Goal: Find specific page/section: Find specific page/section

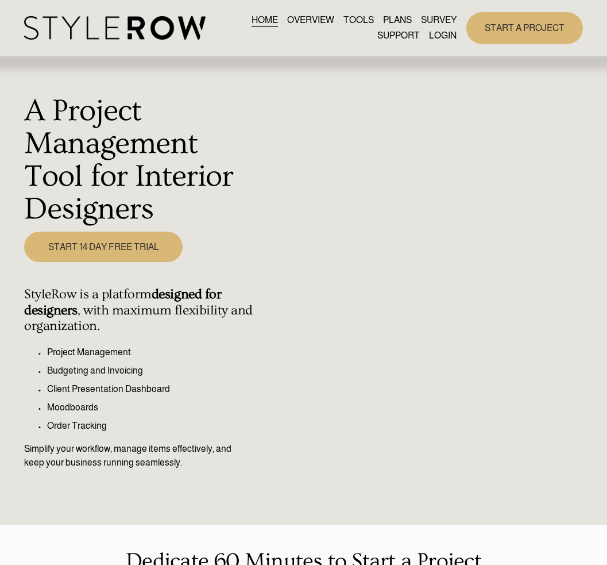
click at [448, 37] on link "LOGIN" at bounding box center [443, 36] width 28 height 16
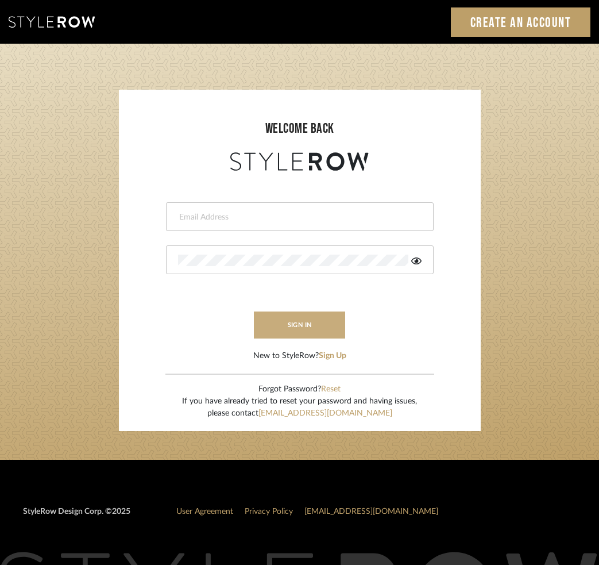
type input "[PERSON_NAME][EMAIL_ADDRESS][DOMAIN_NAME]"
click at [322, 325] on button "sign in" at bounding box center [300, 324] width 92 height 27
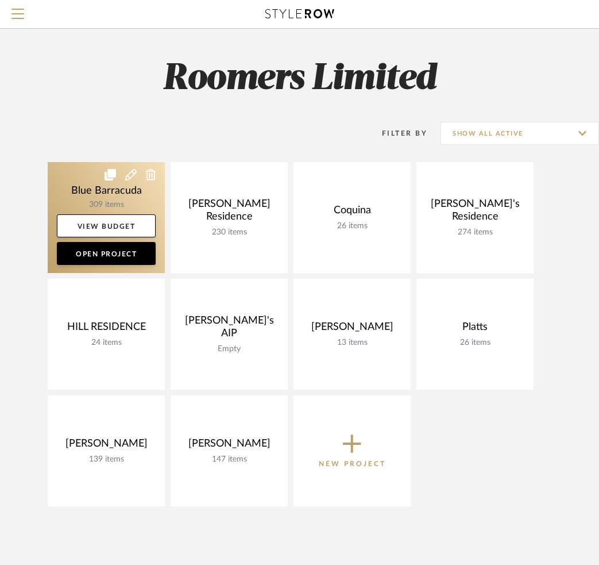
click at [82, 187] on link at bounding box center [106, 217] width 117 height 111
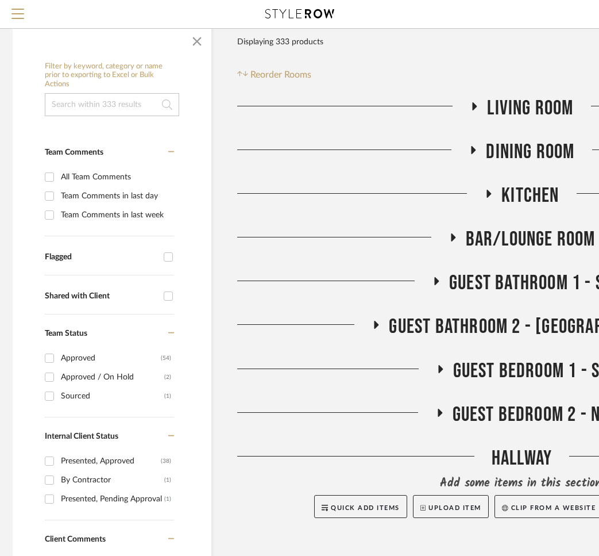
scroll to position [120, 0]
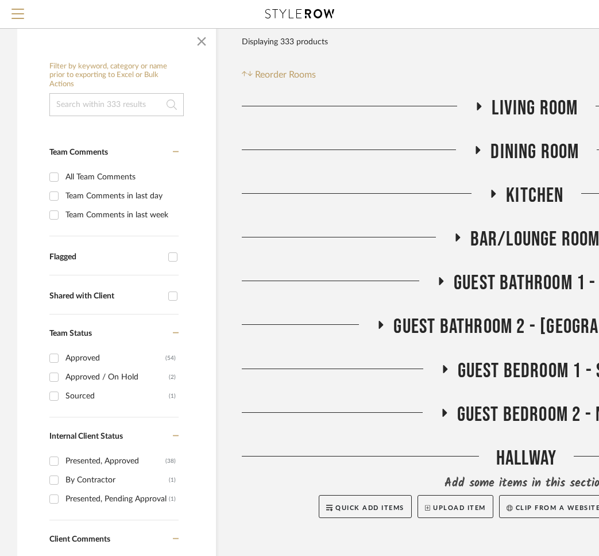
click at [113, 113] on input at bounding box center [116, 104] width 134 height 23
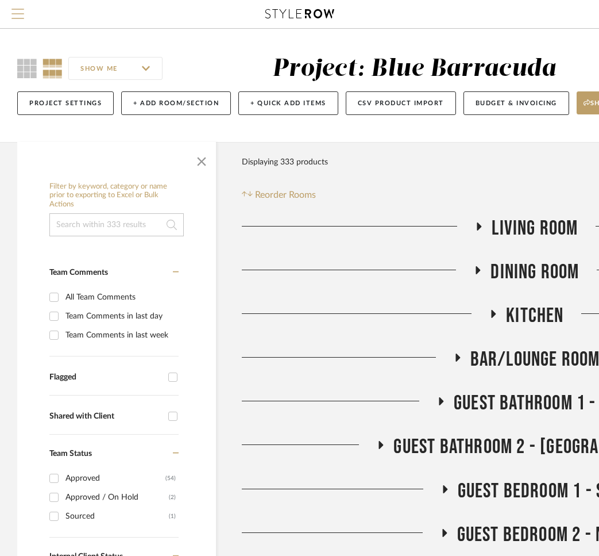
click at [8, 11] on button "Menu" at bounding box center [18, 14] width 36 height 28
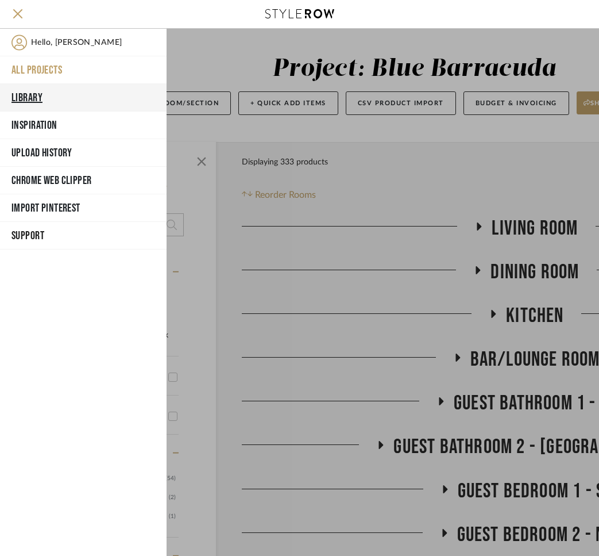
click at [43, 94] on button "Library" at bounding box center [83, 98] width 167 height 28
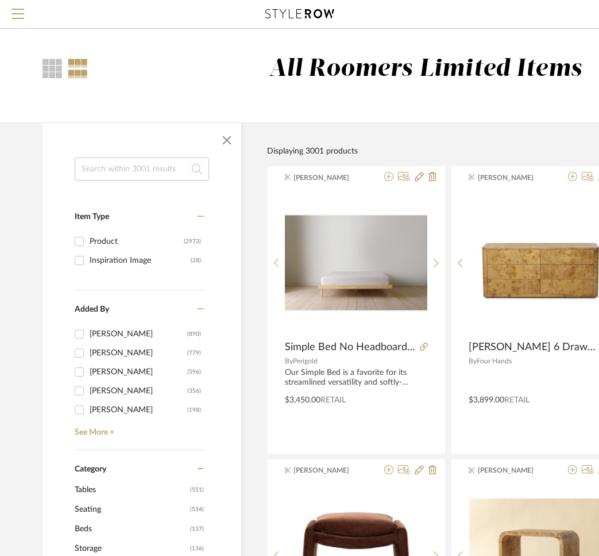
click at [100, 174] on input at bounding box center [142, 168] width 134 height 23
type input "side table"
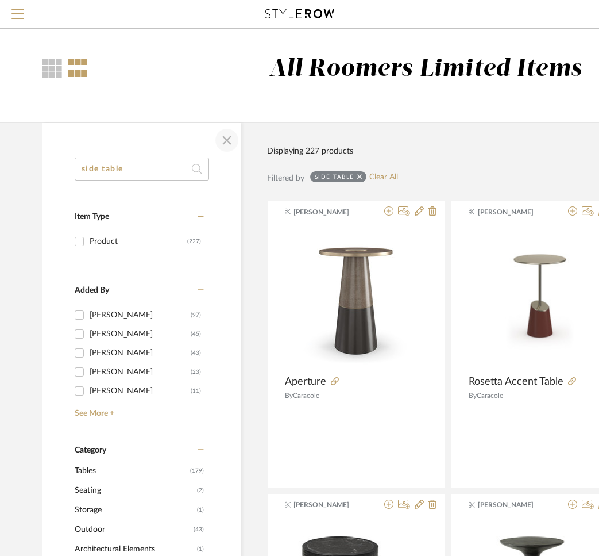
click at [226, 142] on span "button" at bounding box center [227, 140] width 28 height 28
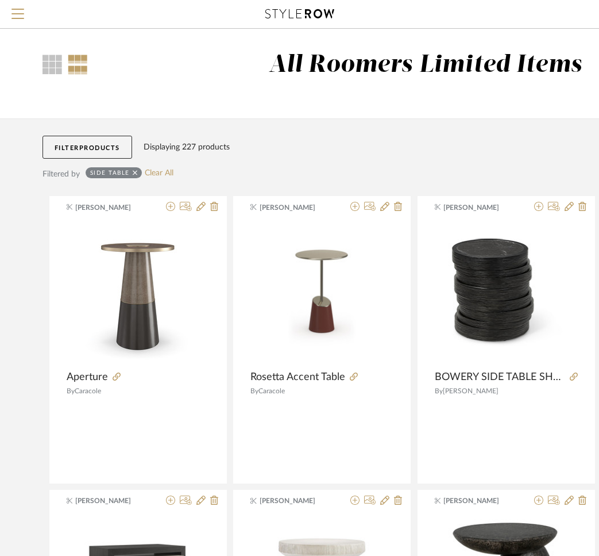
scroll to position [9, 0]
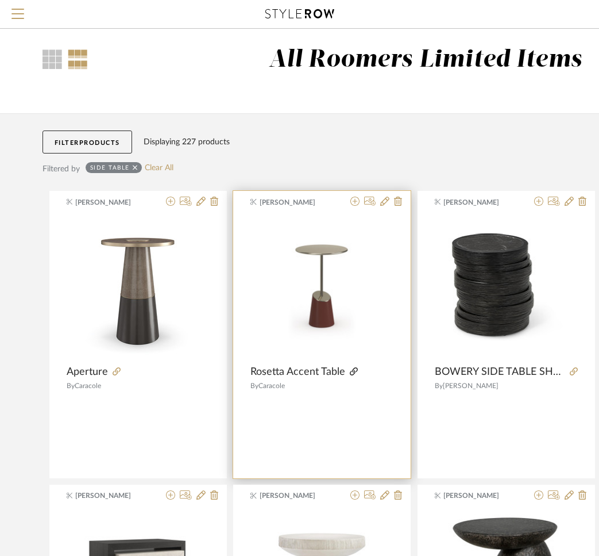
click at [352, 376] on fa-icon at bounding box center [354, 372] width 8 height 8
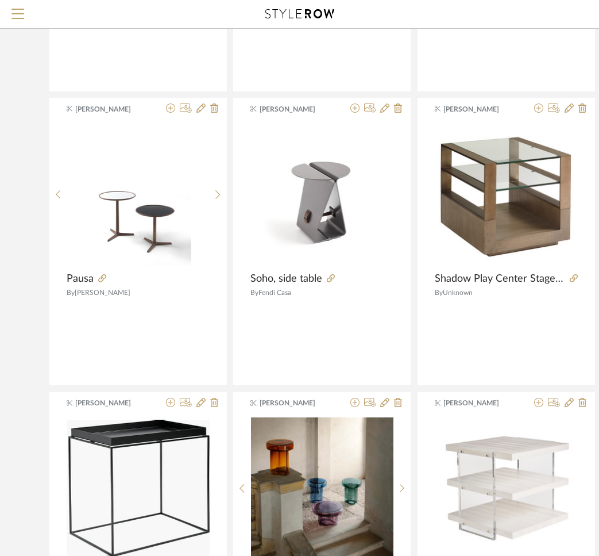
scroll to position [692, 0]
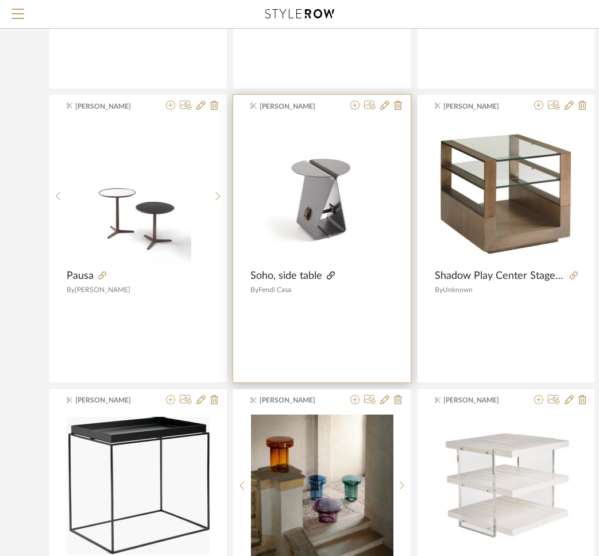
click at [332, 275] on icon at bounding box center [331, 275] width 8 height 8
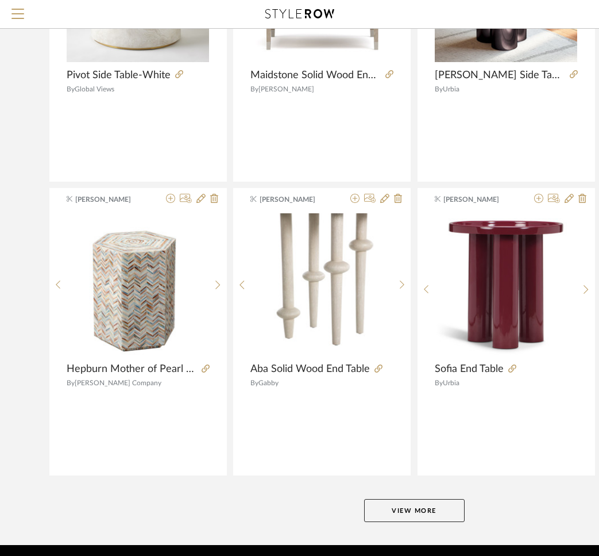
scroll to position [2383, 0]
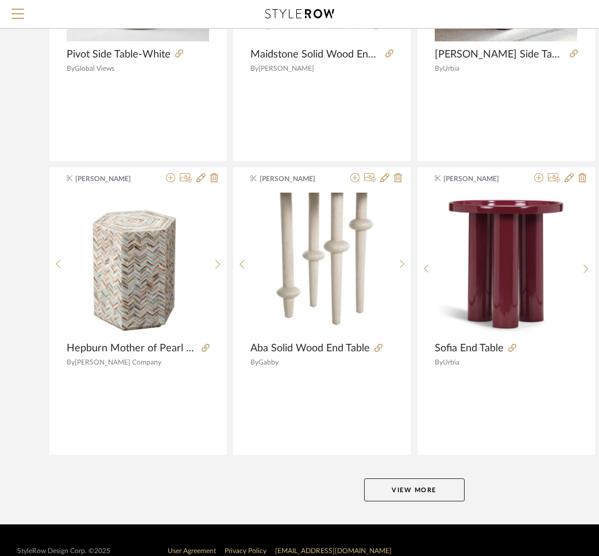
click at [397, 495] on button "View More" at bounding box center [414, 489] width 101 height 23
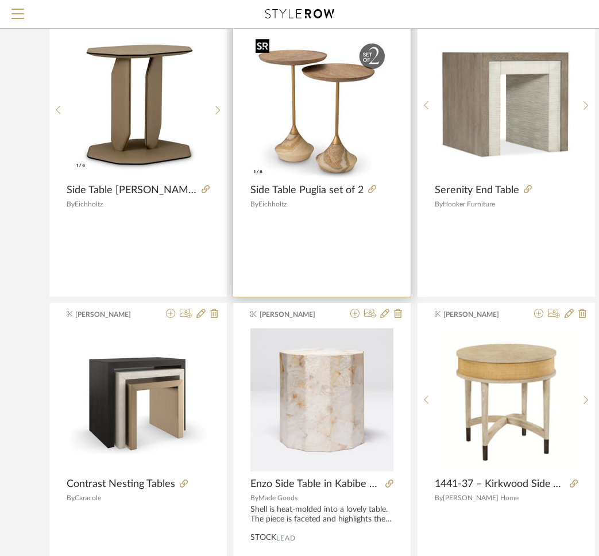
scroll to position [3069, 0]
